Goal: Book appointment/travel/reservation

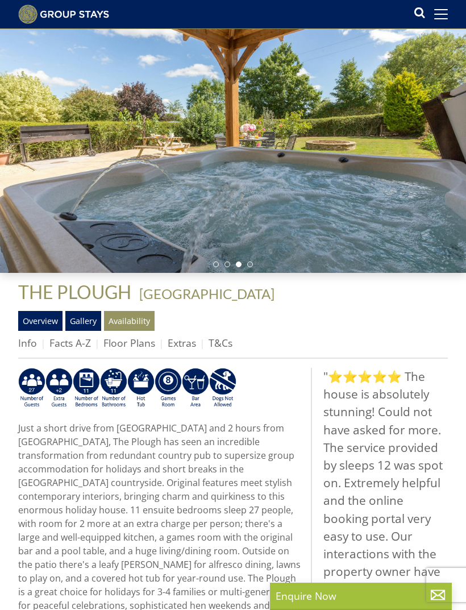
scroll to position [47, 0]
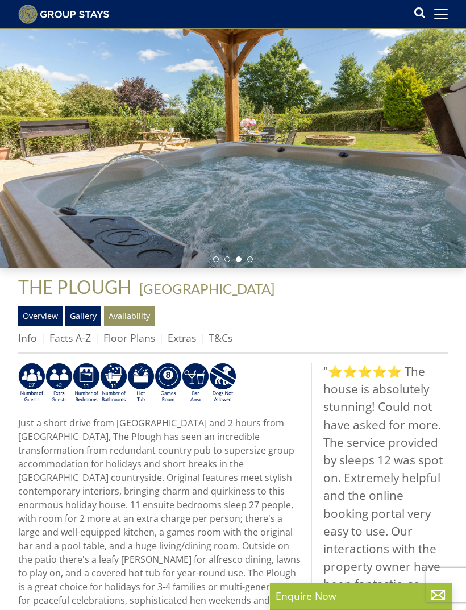
click at [45, 313] on link "Overview" at bounding box center [40, 315] width 44 height 19
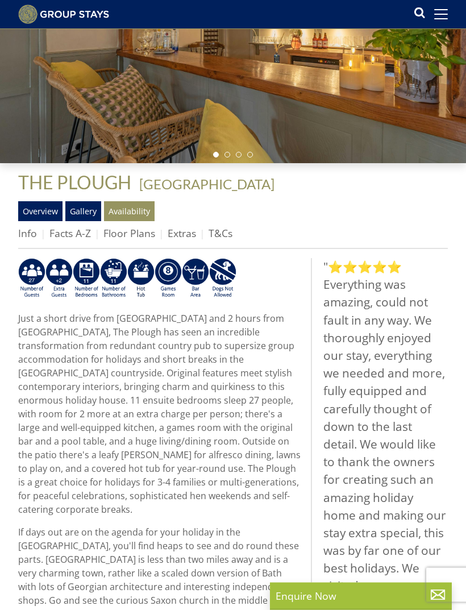
scroll to position [151, 0]
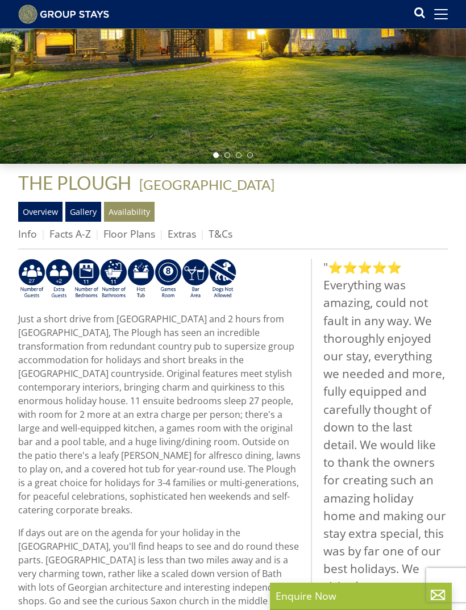
click at [126, 237] on link "Floor Plans" at bounding box center [129, 234] width 52 height 14
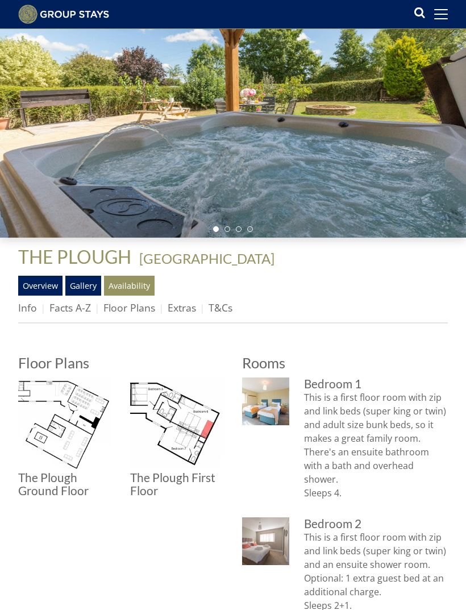
scroll to position [80, 0]
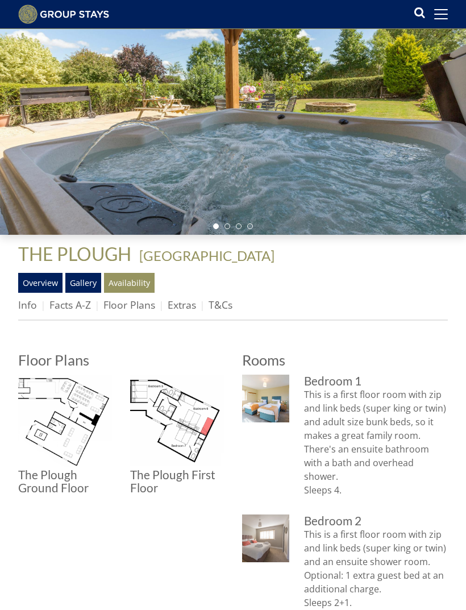
click at [57, 422] on img at bounding box center [65, 422] width 94 height 94
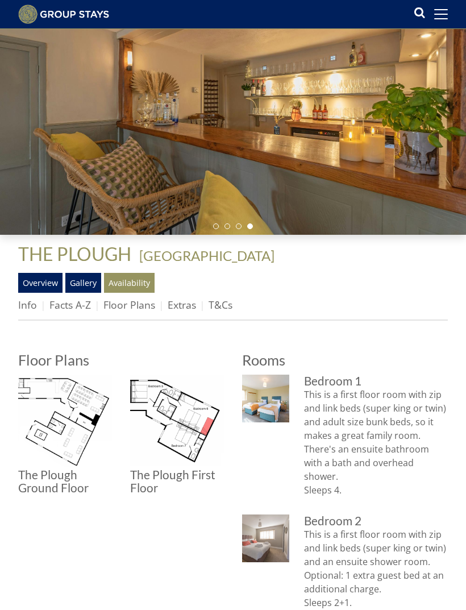
click at [191, 420] on img at bounding box center [177, 422] width 94 height 94
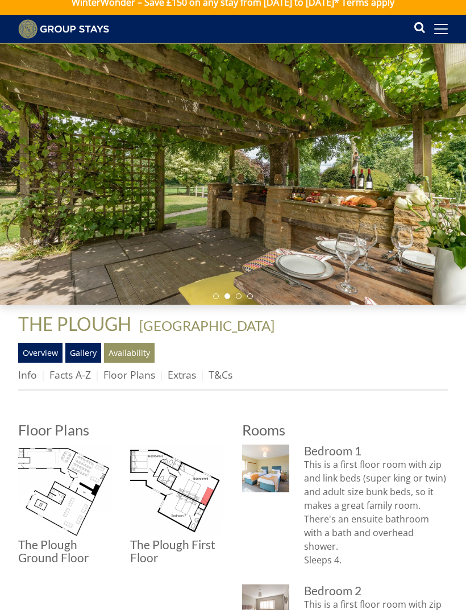
scroll to position [0, 0]
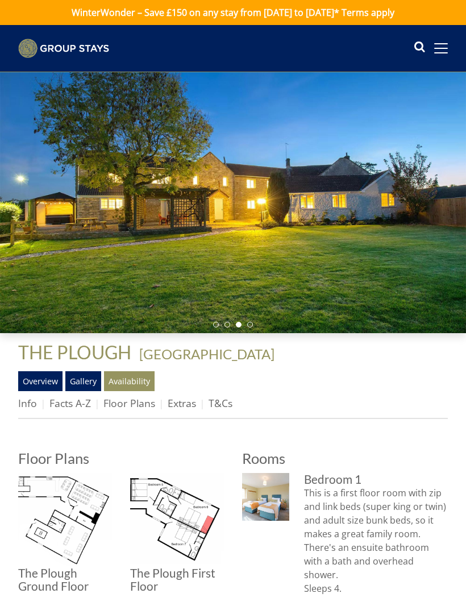
click at [23, 404] on link "Info" at bounding box center [27, 403] width 19 height 14
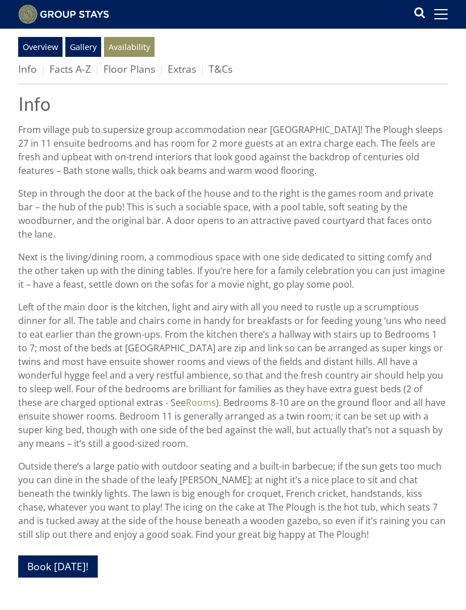
scroll to position [316, 0]
click at [132, 52] on link "Availability" at bounding box center [129, 46] width 51 height 19
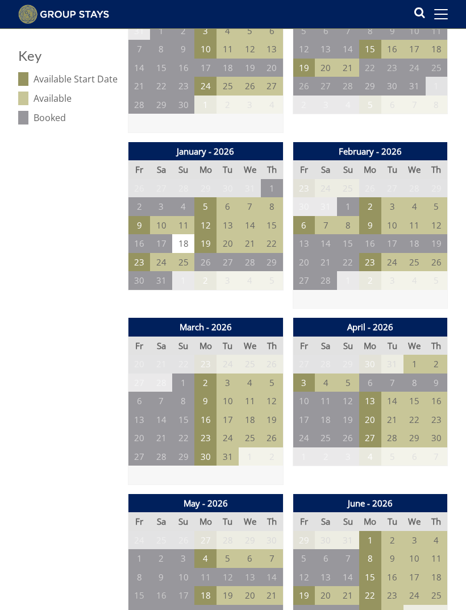
scroll to position [602, 0]
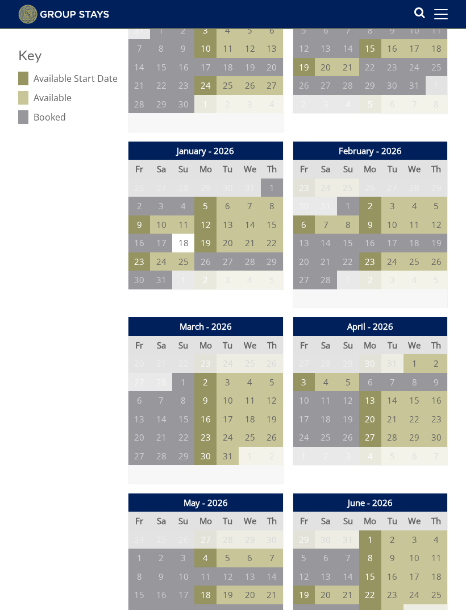
click at [380, 391] on td "13" at bounding box center [370, 400] width 22 height 19
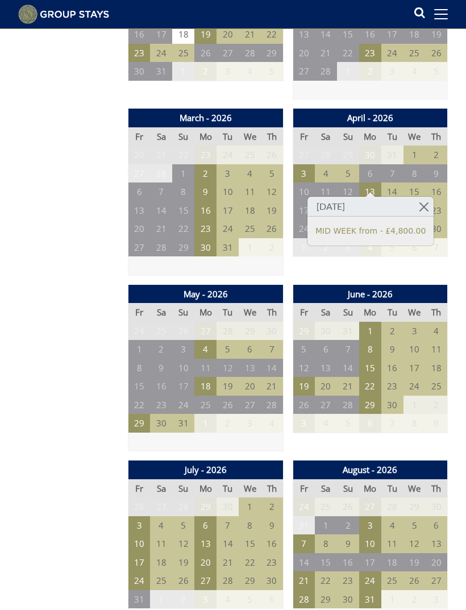
scroll to position [816, 0]
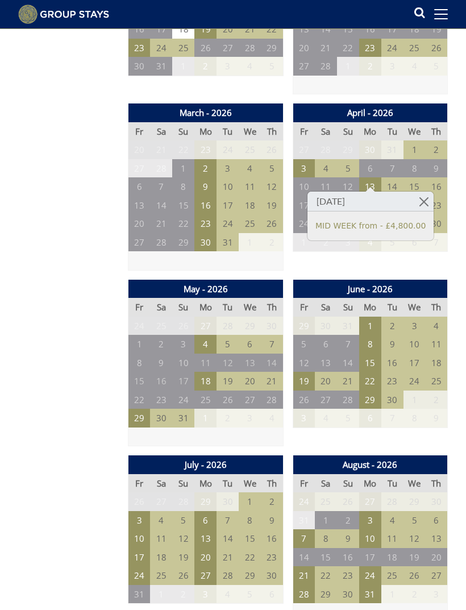
click at [136, 409] on td "29" at bounding box center [140, 418] width 22 height 19
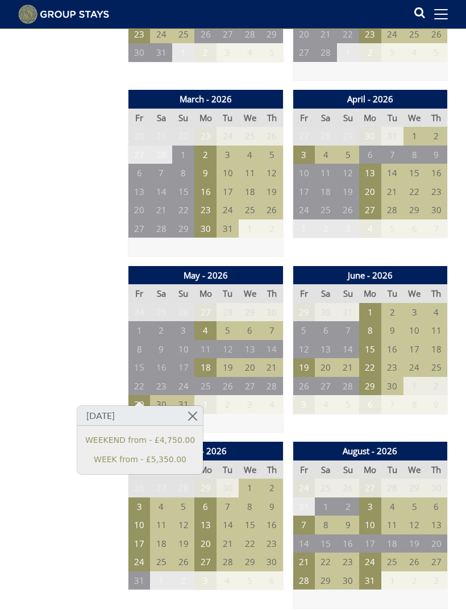
scroll to position [830, 0]
click at [309, 358] on td "19" at bounding box center [304, 367] width 22 height 19
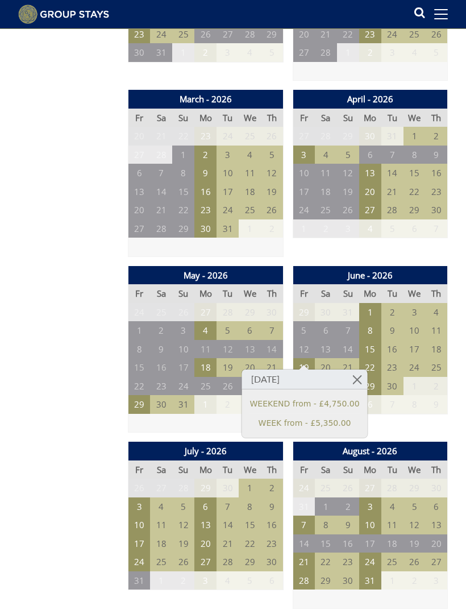
click at [137, 395] on td "29" at bounding box center [140, 404] width 22 height 19
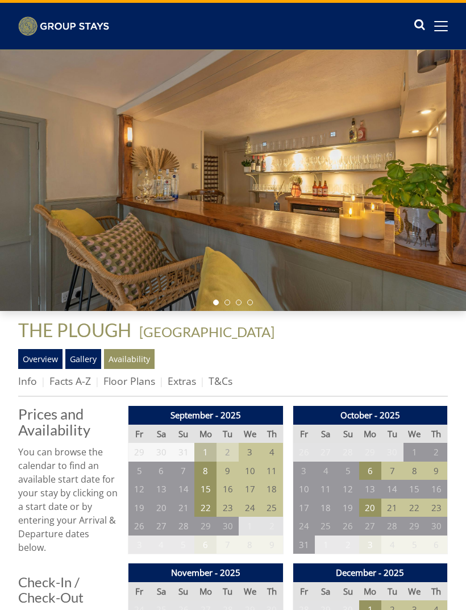
scroll to position [22, 0]
click at [38, 357] on link "Overview" at bounding box center [40, 358] width 44 height 19
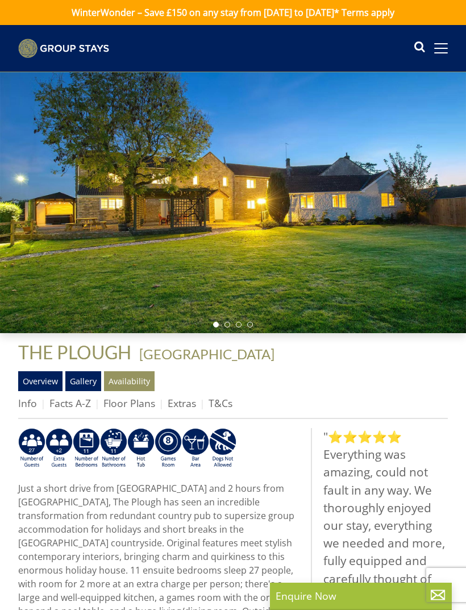
click at [83, 378] on link "Gallery" at bounding box center [83, 380] width 36 height 19
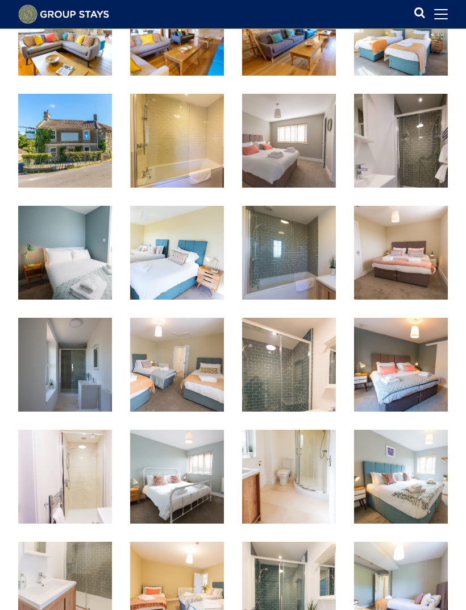
scroll to position [760, 0]
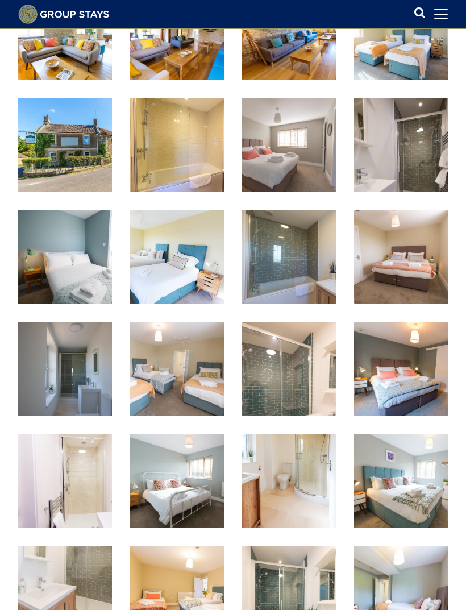
click at [74, 141] on img at bounding box center [65, 145] width 94 height 94
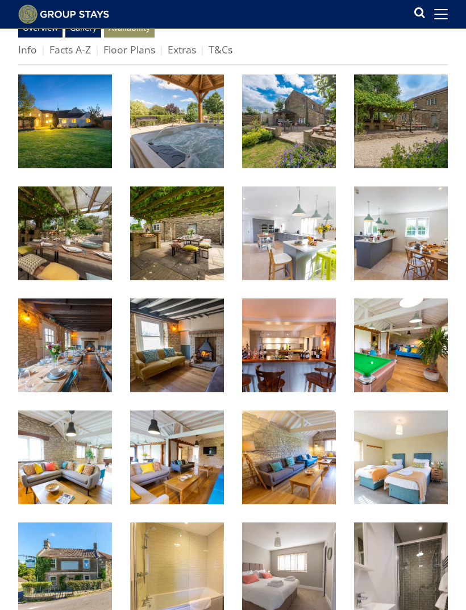
scroll to position [334, 0]
